Goal: Learn about a topic

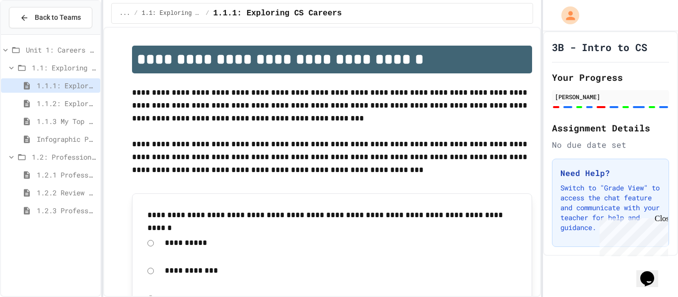
click at [72, 146] on div "Infographic Project: Your favorite CS" at bounding box center [50, 139] width 99 height 14
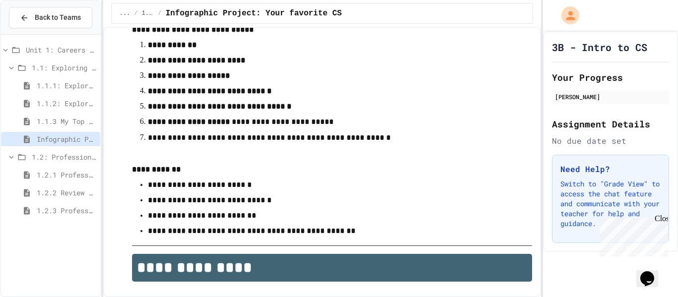
scroll to position [64, 0]
